Goal: Use online tool/utility: Utilize a website feature to perform a specific function

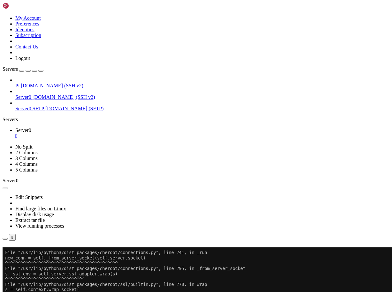
scroll to position [212769, 0]
click at [28, 253] on button "Reconnect" at bounding box center [16, 256] width 26 height 7
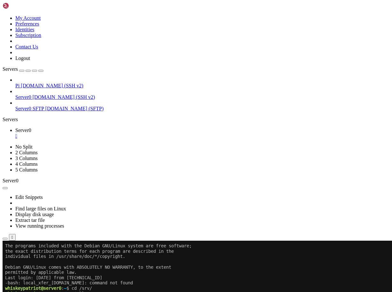
scroll to position [212780, 0]
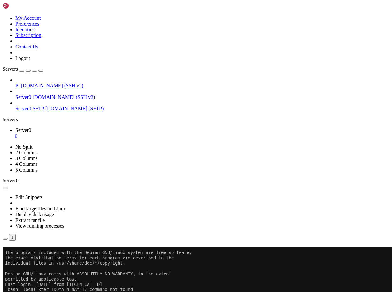
click at [28, 253] on button "Reconnect" at bounding box center [16, 256] width 26 height 7
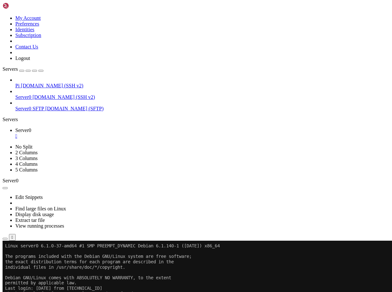
drag, startPoint x: 25, startPoint y: 400, endPoint x: 139, endPoint y: 403, distance: 114.6
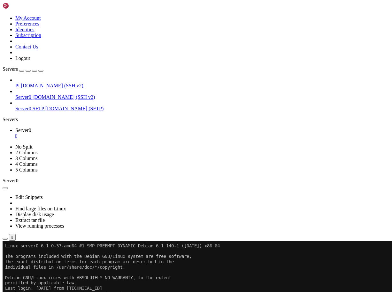
drag, startPoint x: 76, startPoint y: 460, endPoint x: 253, endPoint y: 491, distance: 179.6
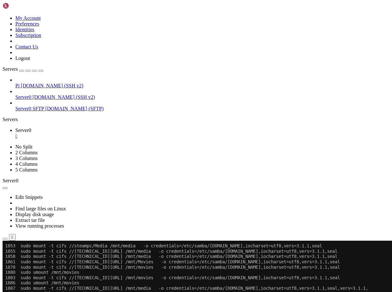
scroll to position [212865, 0]
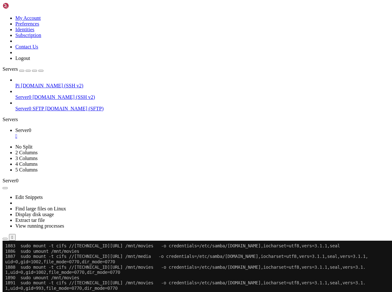
scroll to position [212897, 0]
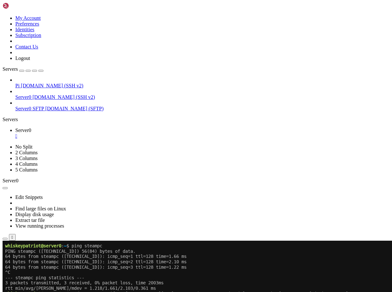
scroll to position [212960, 0]
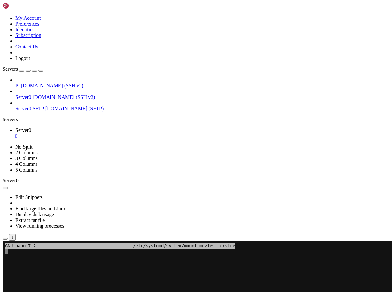
scroll to position [212965, 0]
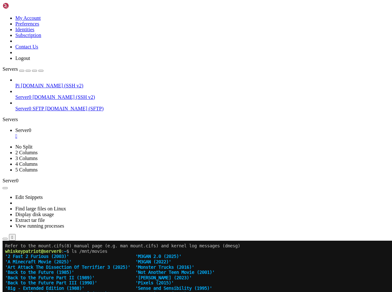
scroll to position [213024, 0]
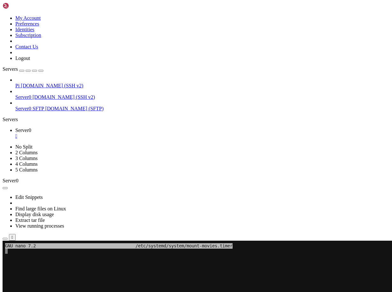
click at [203, 268] on x-row at bounding box center [193, 267] width 376 height 5
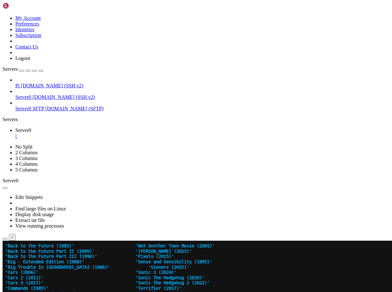
scroll to position [213045, 0]
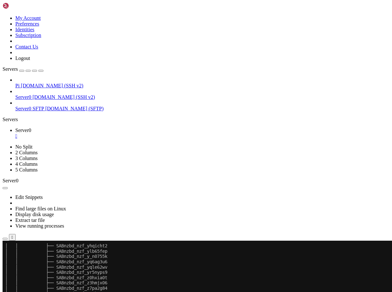
scroll to position [222630, 0]
drag, startPoint x: 4, startPoint y: 490, endPoint x: 140, endPoint y: 492, distance: 135.6
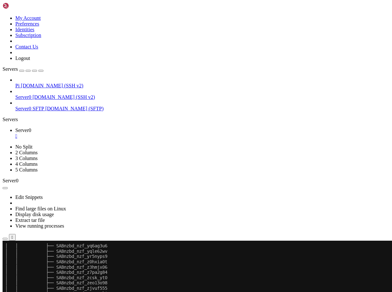
drag, startPoint x: 150, startPoint y: 496, endPoint x: 5, endPoint y: 488, distance: 145.1
